Goal: Transaction & Acquisition: Purchase product/service

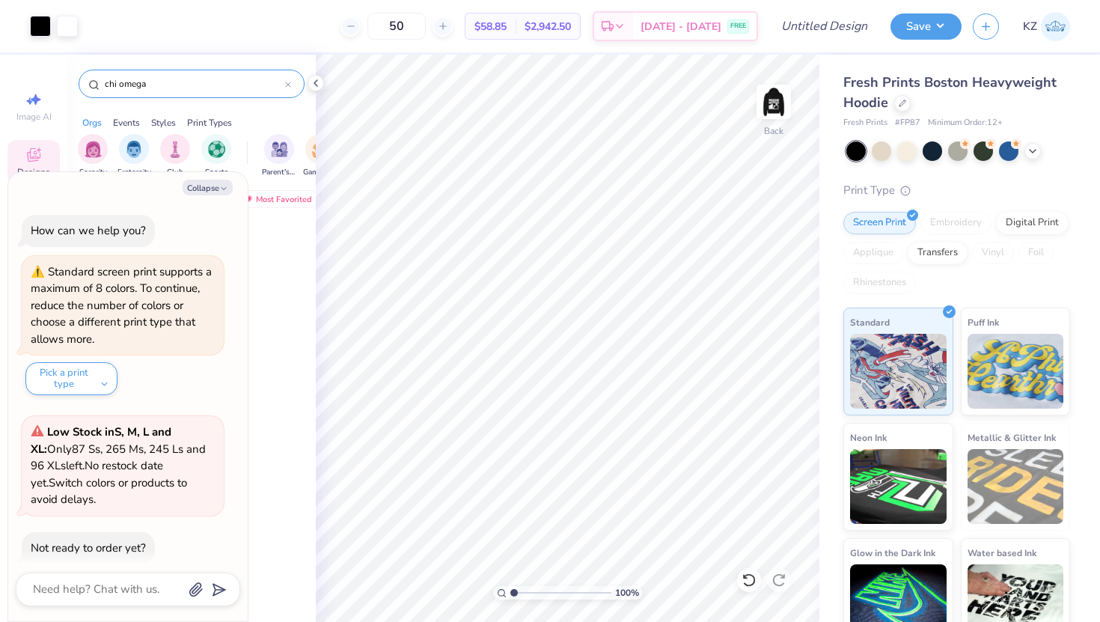
scroll to position [150, 0]
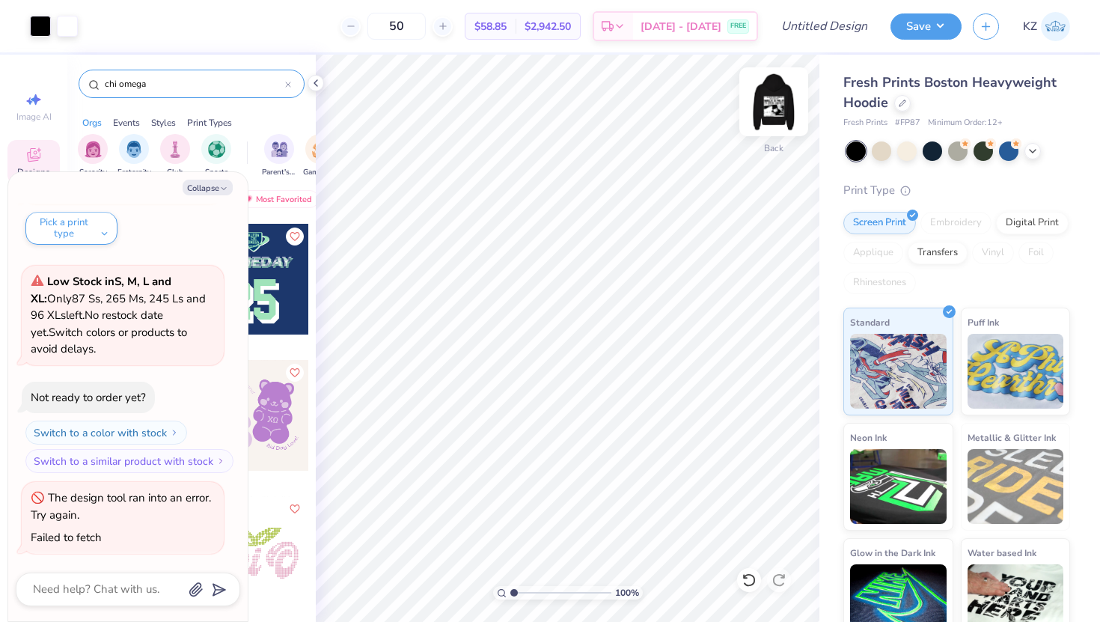
click at [775, 110] on img at bounding box center [774, 102] width 60 height 60
click at [772, 106] on img at bounding box center [774, 102] width 60 height 60
click at [944, 30] on button "Save" at bounding box center [926, 26] width 71 height 26
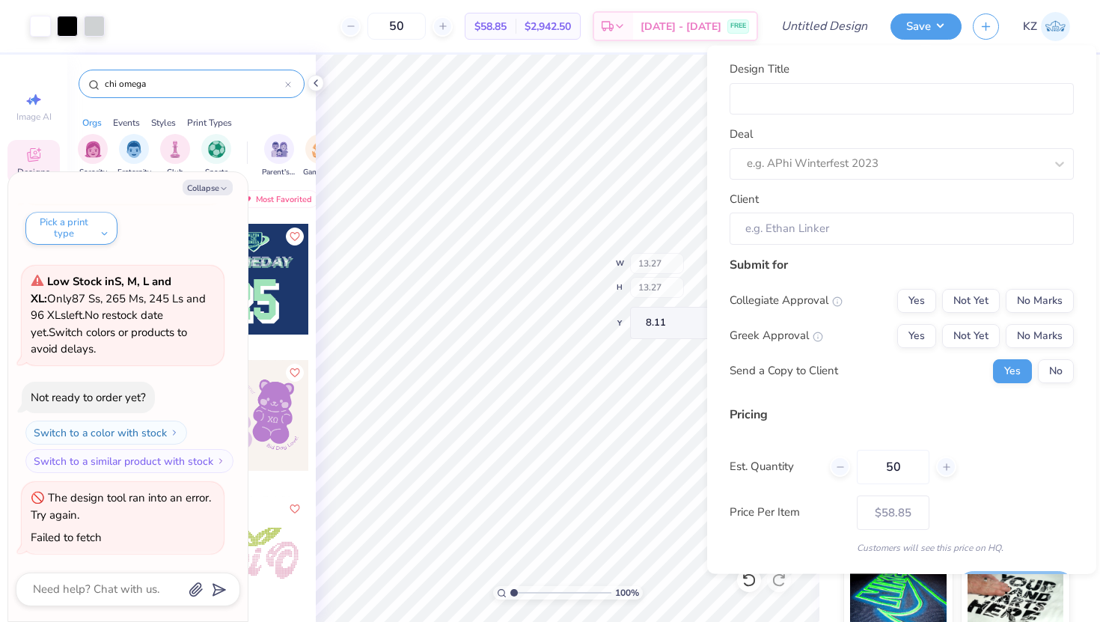
type textarea "x"
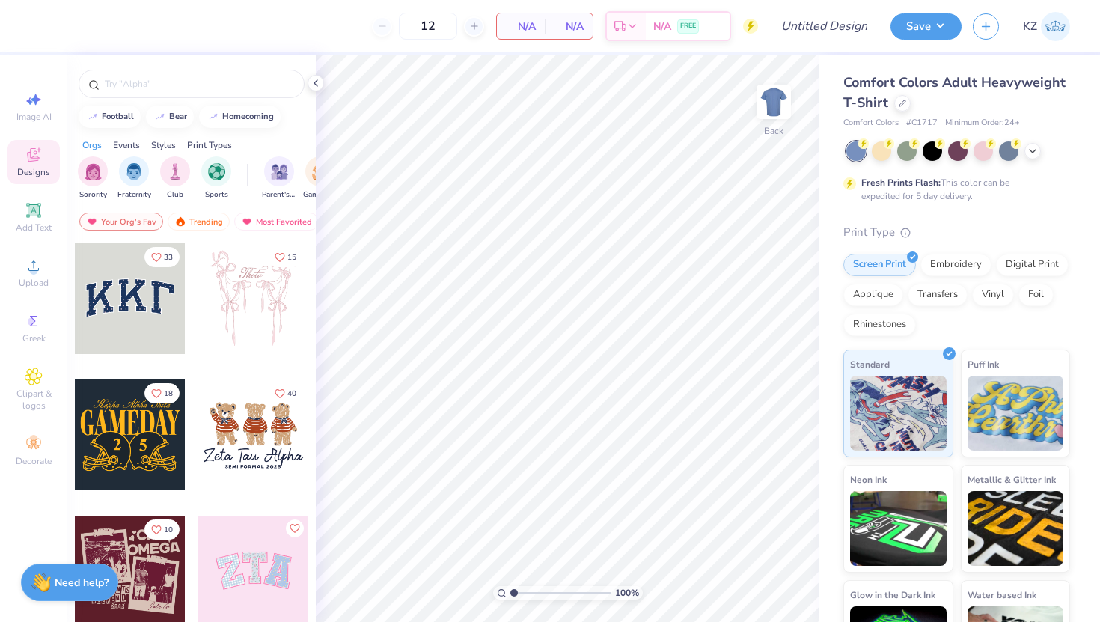
click at [897, 110] on div "Comfort Colors Adult Heavyweight T-Shirt" at bounding box center [956, 93] width 227 height 40
click at [901, 102] on icon at bounding box center [902, 101] width 7 height 7
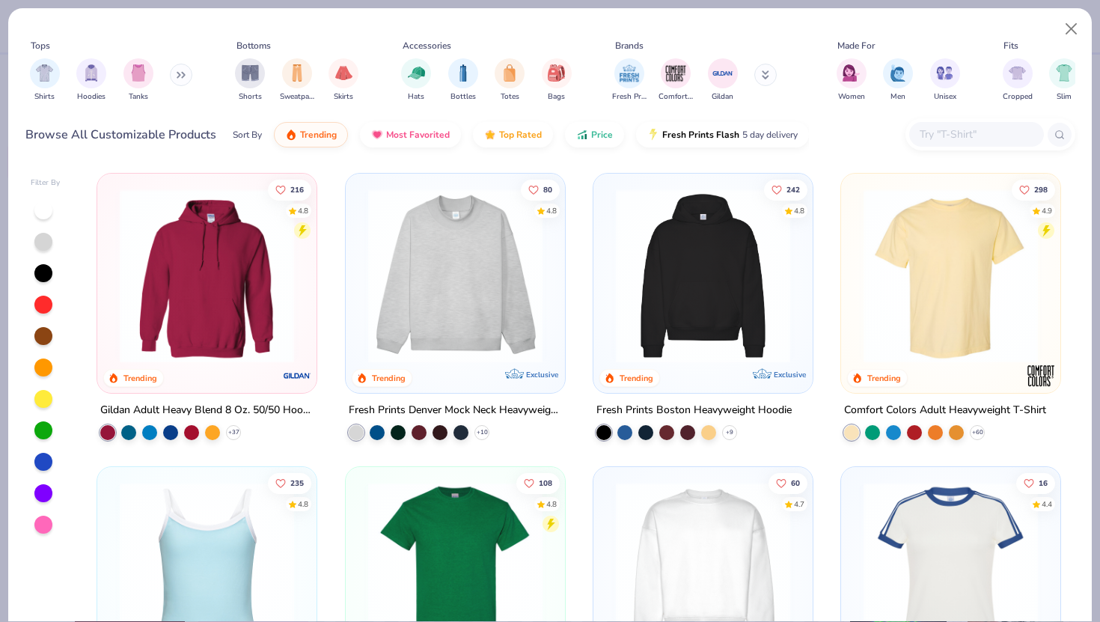
click at [692, 305] on img at bounding box center [702, 276] width 189 height 174
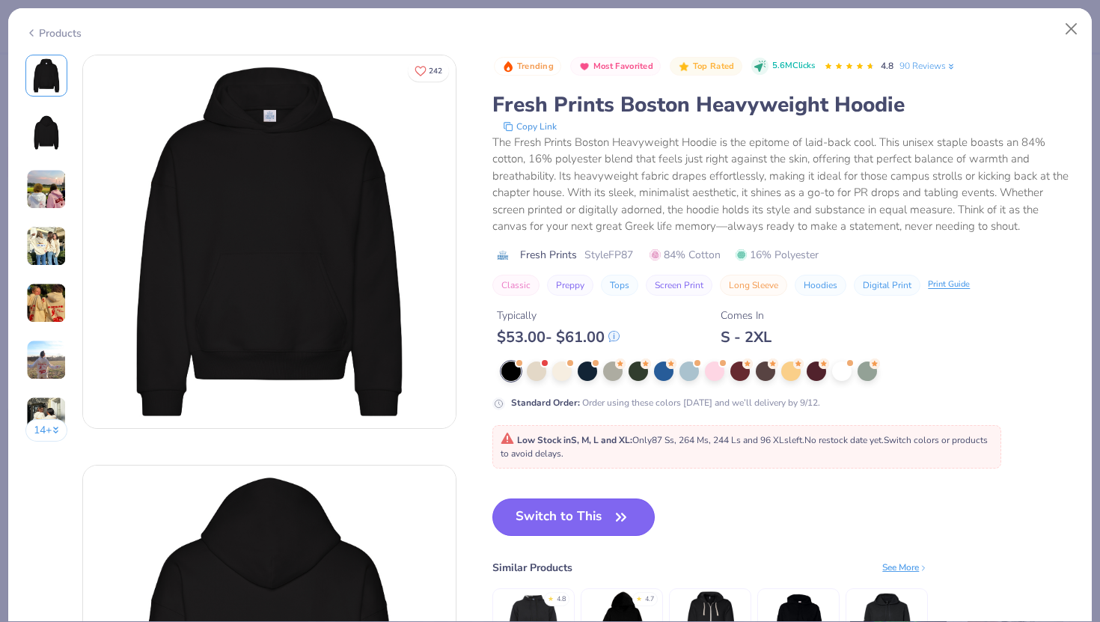
click at [623, 531] on button "Switch to This" at bounding box center [573, 516] width 162 height 37
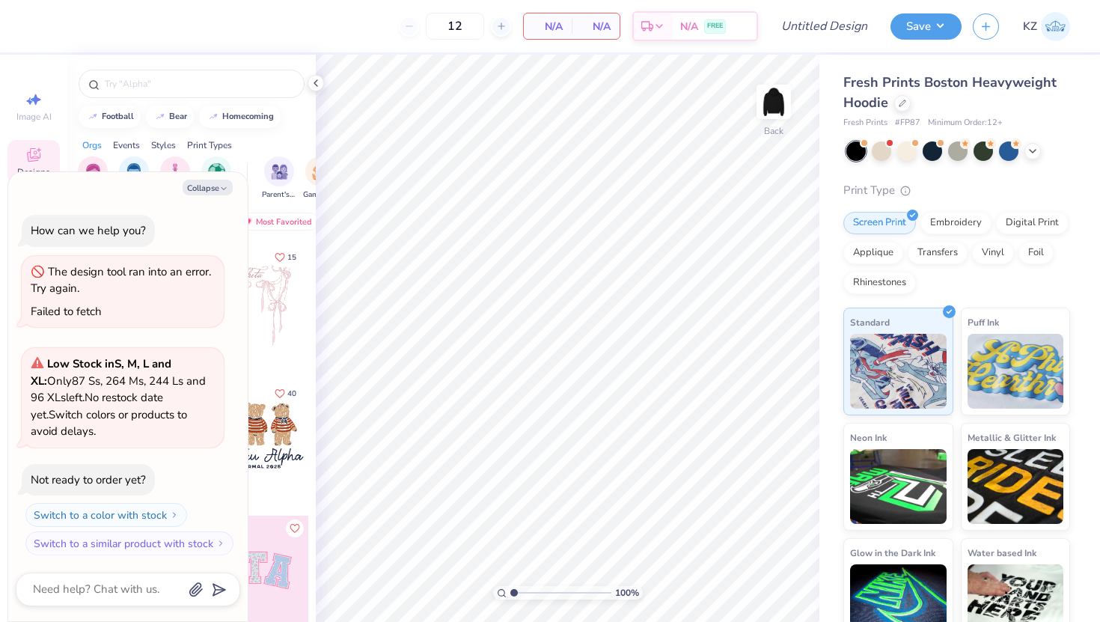
scroll to position [2, 0]
click at [209, 183] on button "Collapse" at bounding box center [208, 188] width 50 height 16
type textarea "x"
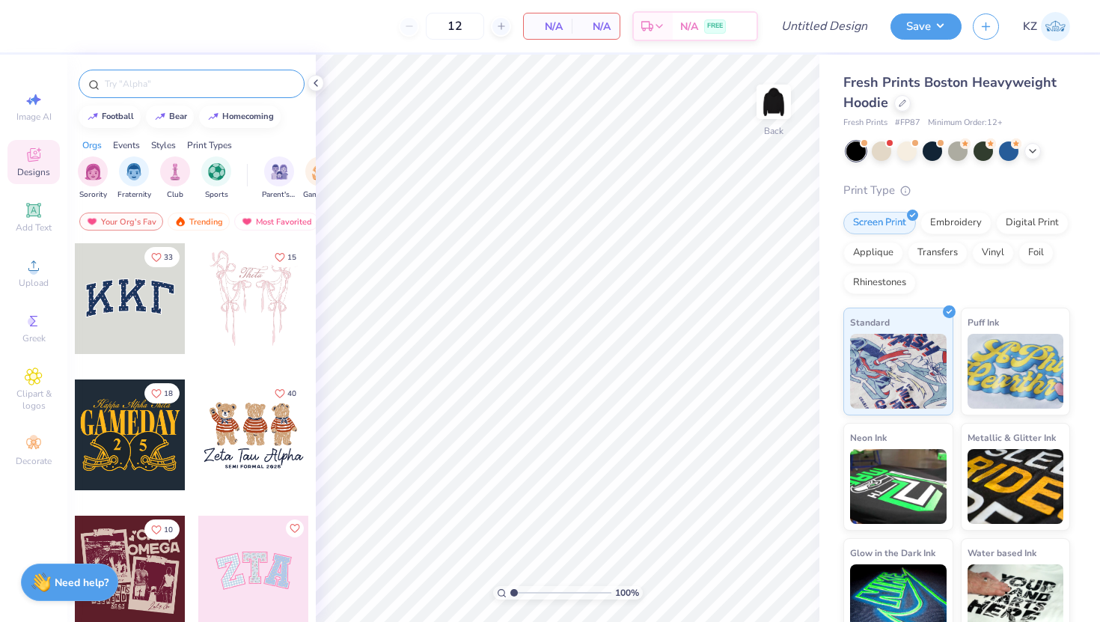
click at [142, 80] on input "text" at bounding box center [199, 83] width 192 height 15
type input "chi omega"
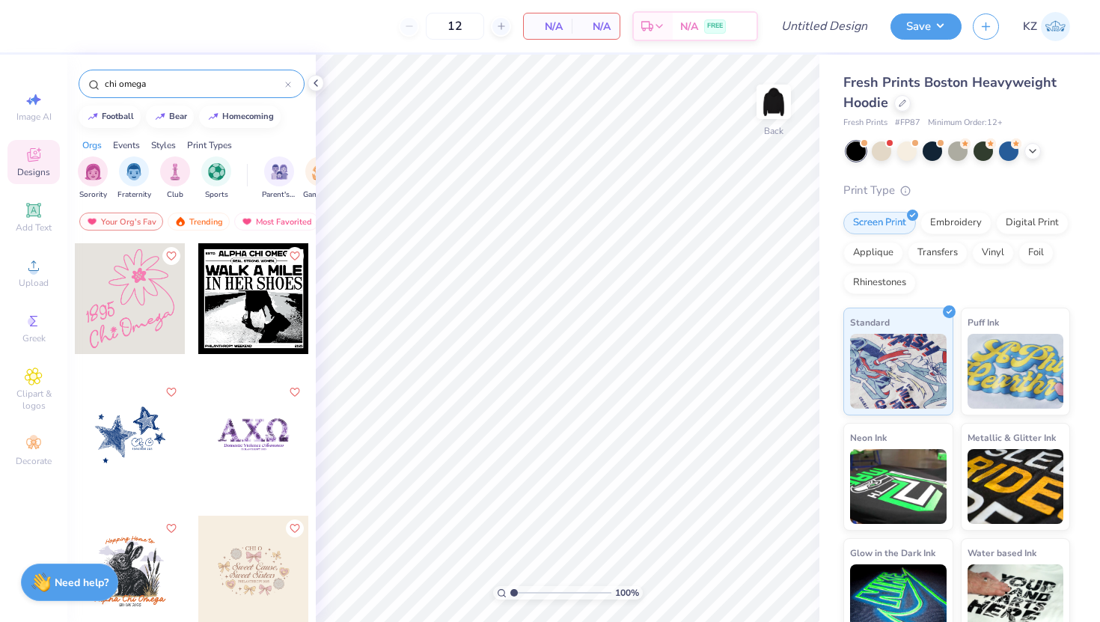
scroll to position [579, 0]
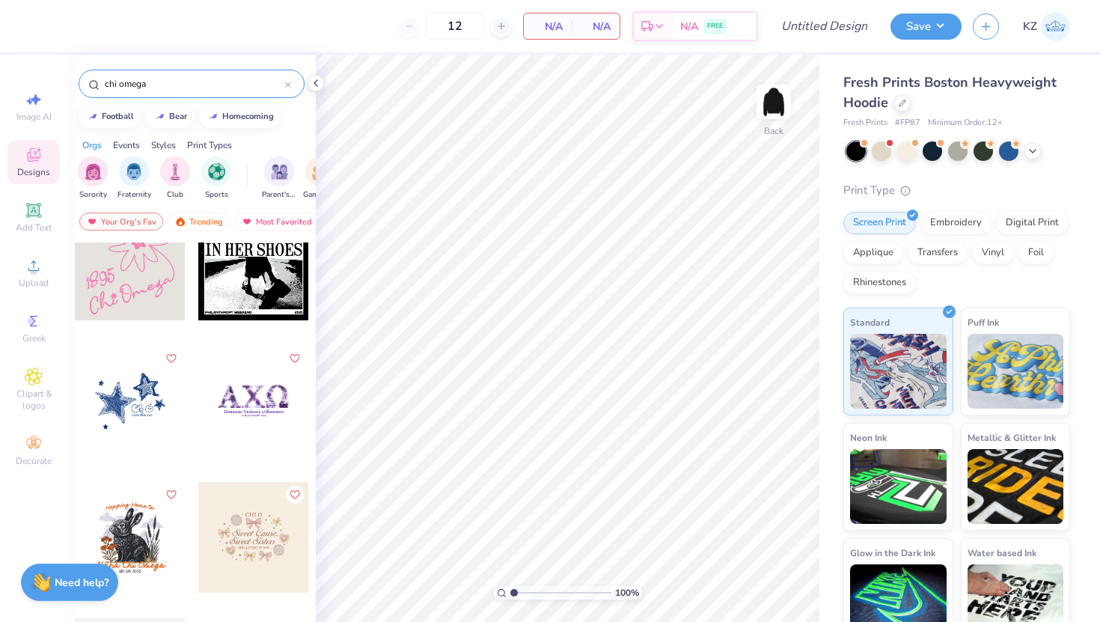
click at [242, 293] on div at bounding box center [253, 265] width 111 height 111
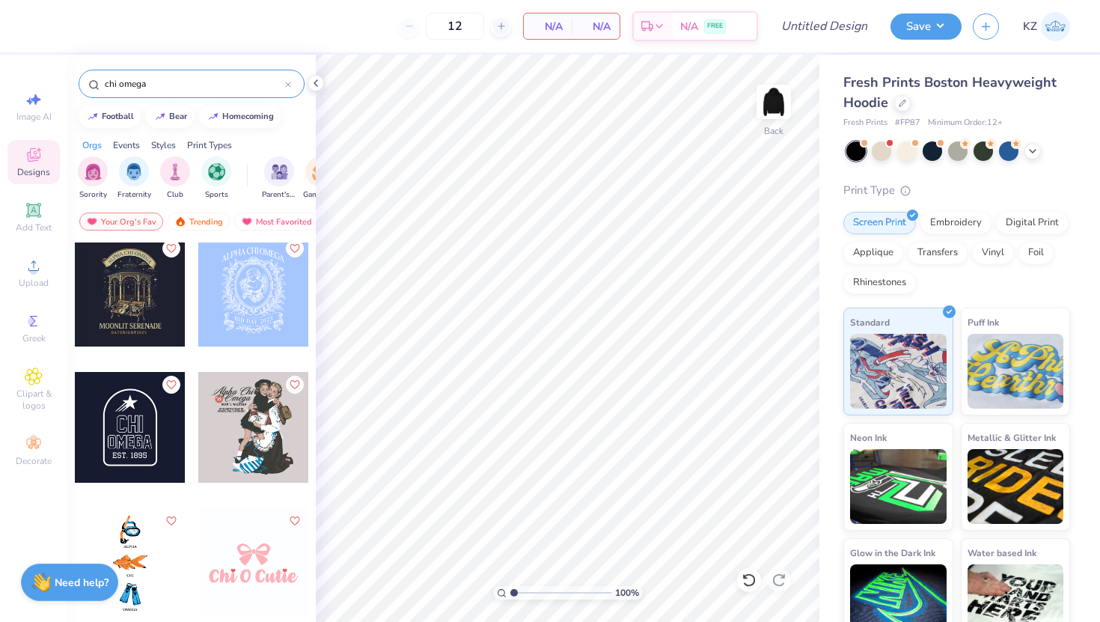
scroll to position [3278, 0]
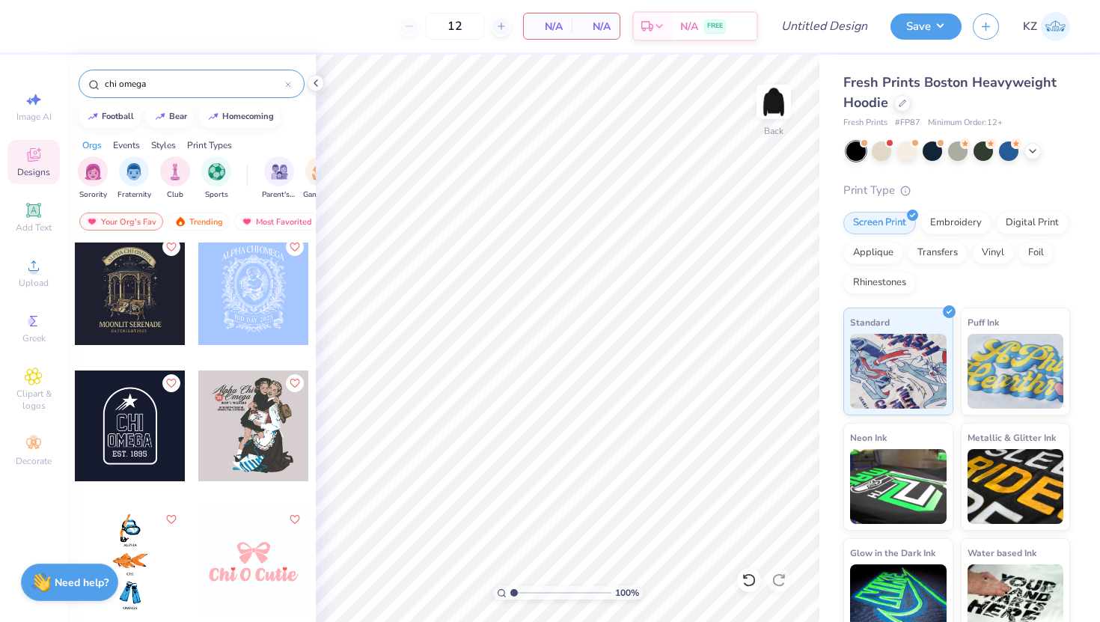
click at [117, 420] on div at bounding box center [130, 425] width 111 height 111
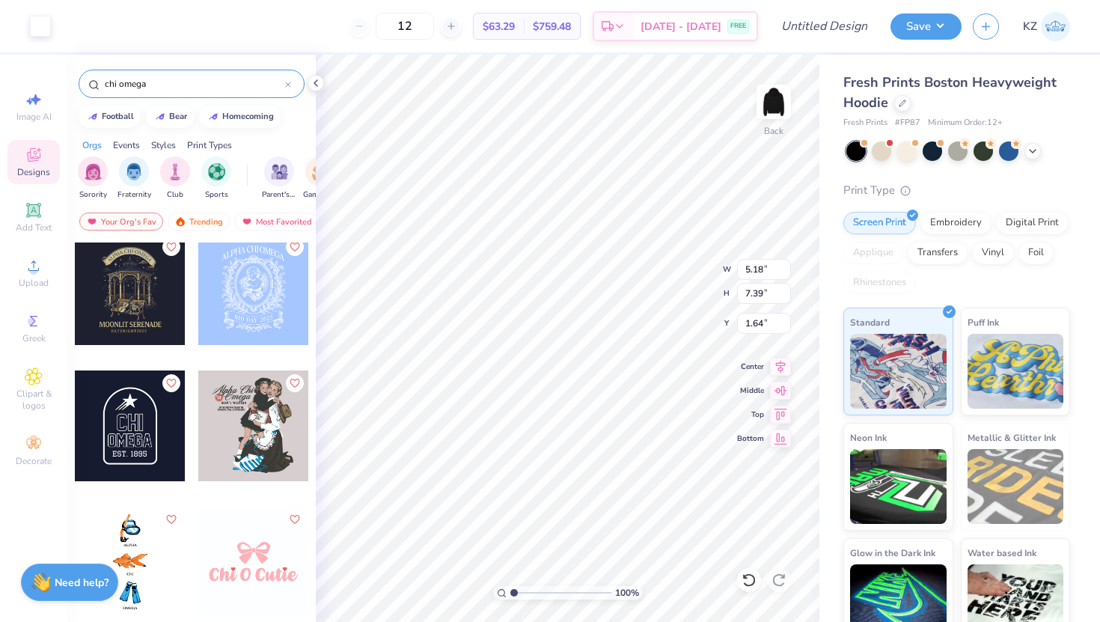
type input "2.23"
type input "3.10"
type input "4.42"
type input "2.33"
click at [778, 114] on img at bounding box center [774, 102] width 60 height 60
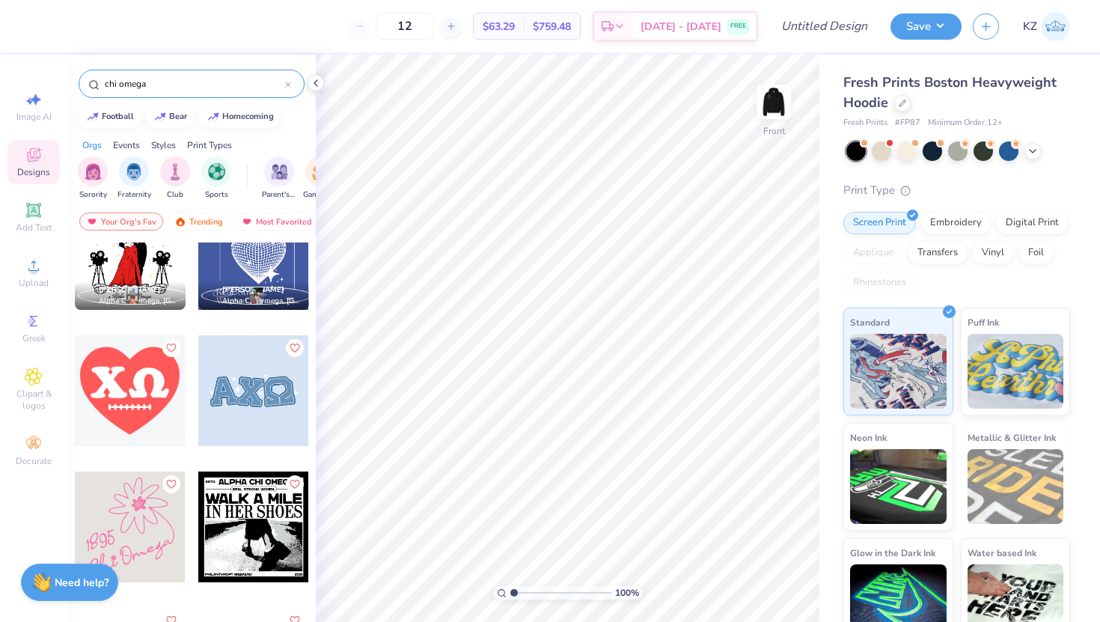
scroll to position [365, 0]
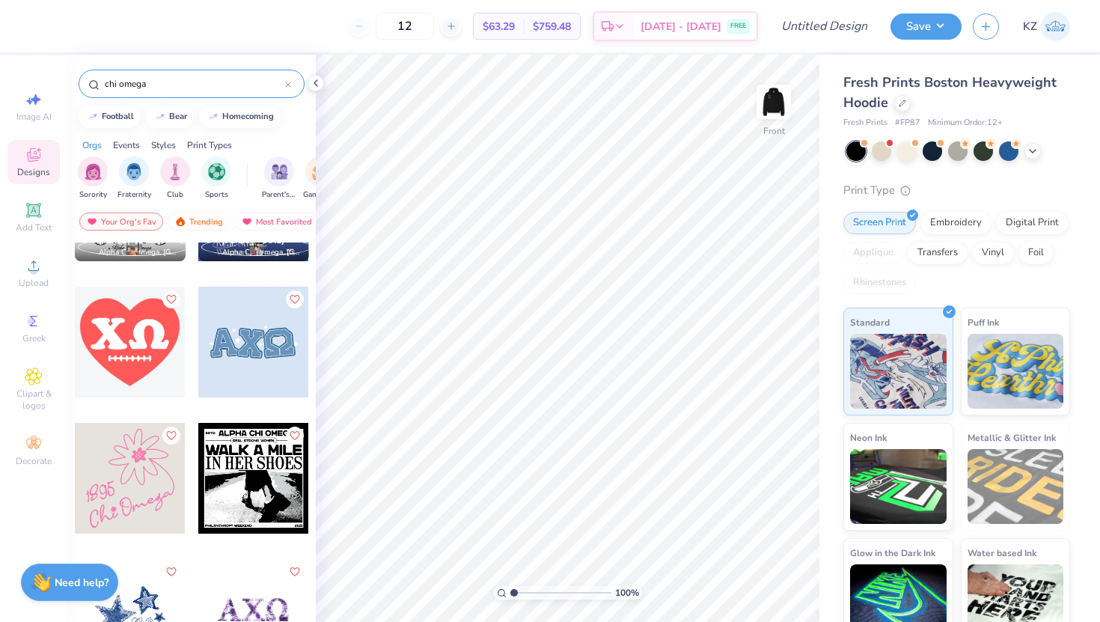
click at [251, 471] on div at bounding box center [253, 478] width 111 height 111
click at [780, 141] on div "Front" at bounding box center [774, 147] width 22 height 13
click at [771, 103] on img at bounding box center [774, 102] width 30 height 30
